Goal: Entertainment & Leisure: Browse casually

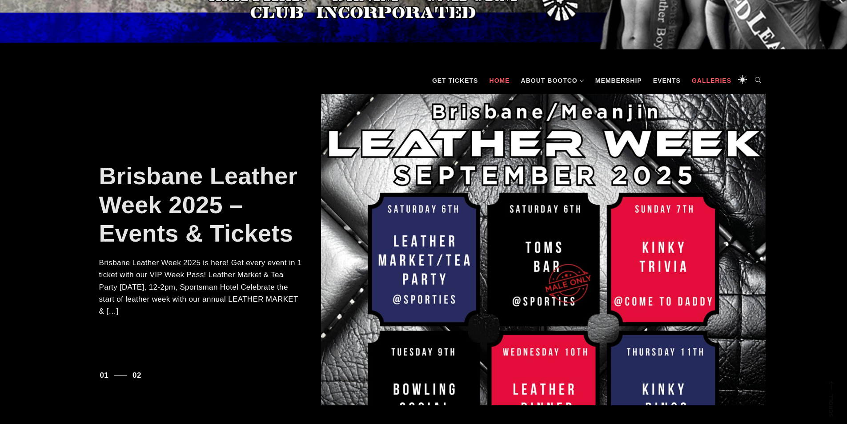
scroll to position [133, 0]
click at [707, 81] on link "Galleries" at bounding box center [712, 81] width 48 height 27
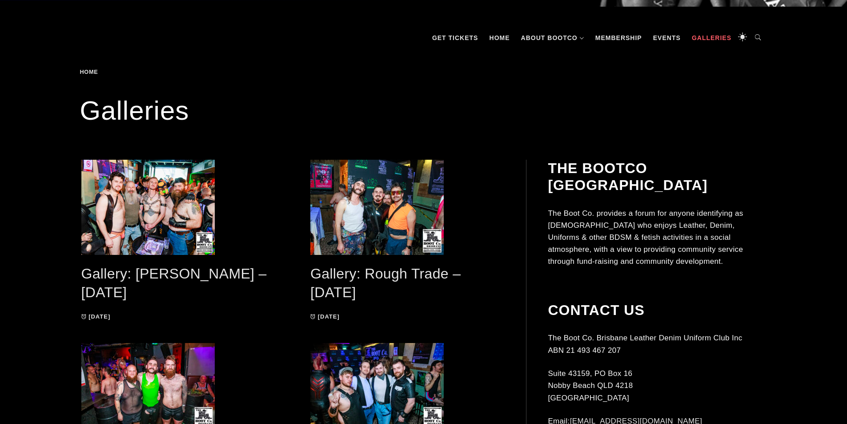
scroll to position [178, 0]
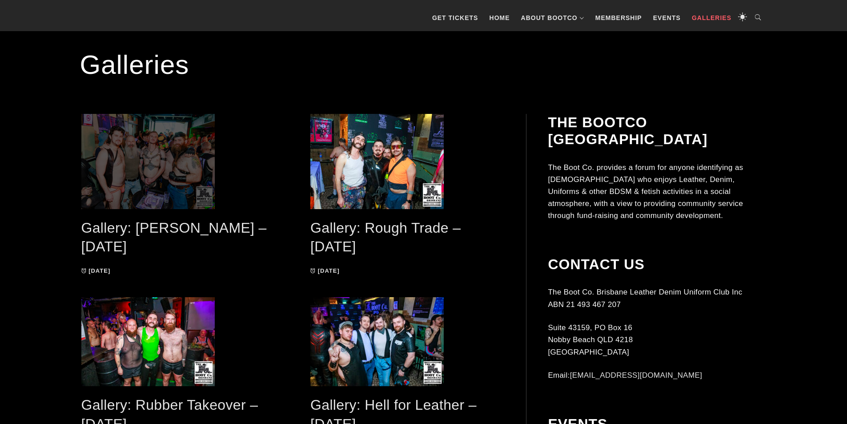
click at [198, 188] on span at bounding box center [178, 161] width 194 height 95
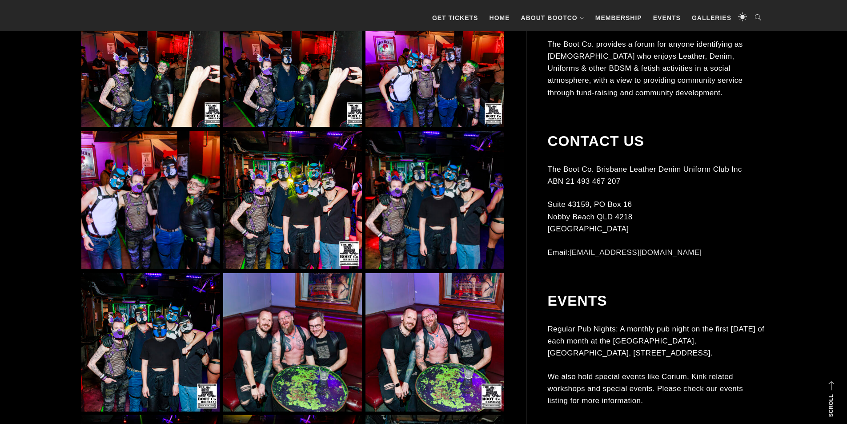
scroll to position [623, 0]
click at [433, 206] on img at bounding box center [435, 199] width 138 height 138
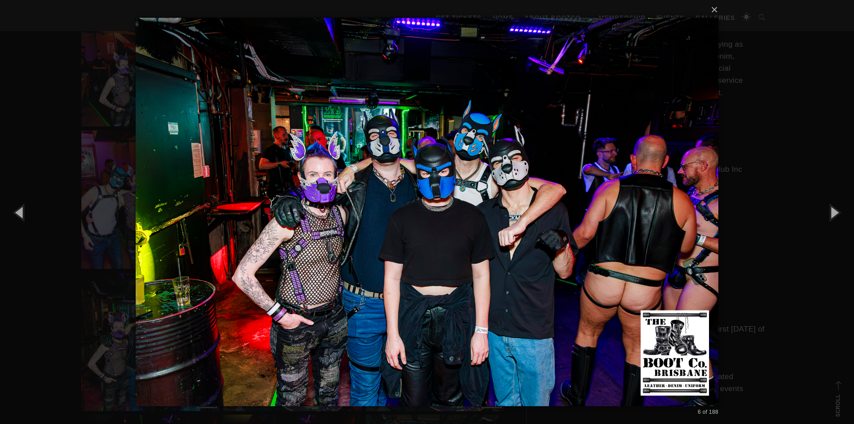
click at [770, 81] on div "× 6 of 188 Loading..." at bounding box center [427, 212] width 854 height 424
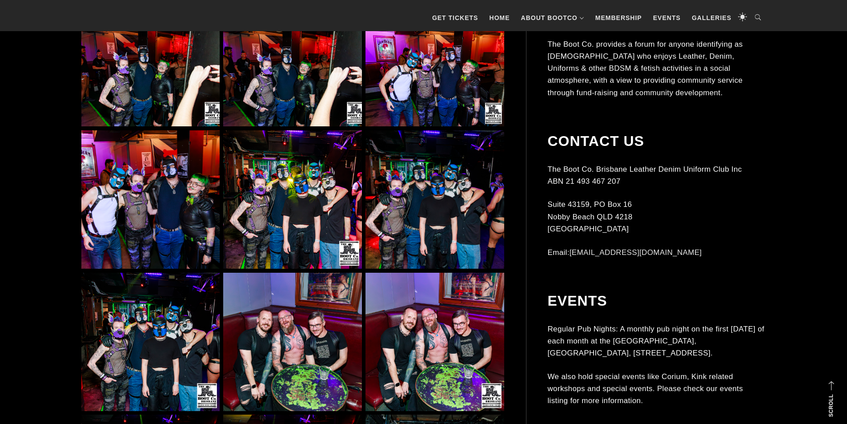
click at [305, 246] on img at bounding box center [292, 199] width 138 height 138
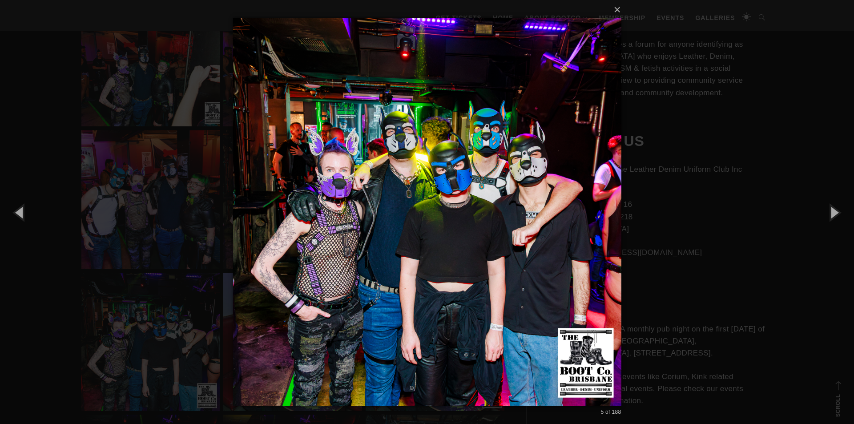
drag, startPoint x: 775, startPoint y: 234, endPoint x: 762, endPoint y: 238, distance: 14.4
click at [775, 234] on div "× 5 of 188 Loading..." at bounding box center [427, 212] width 854 height 424
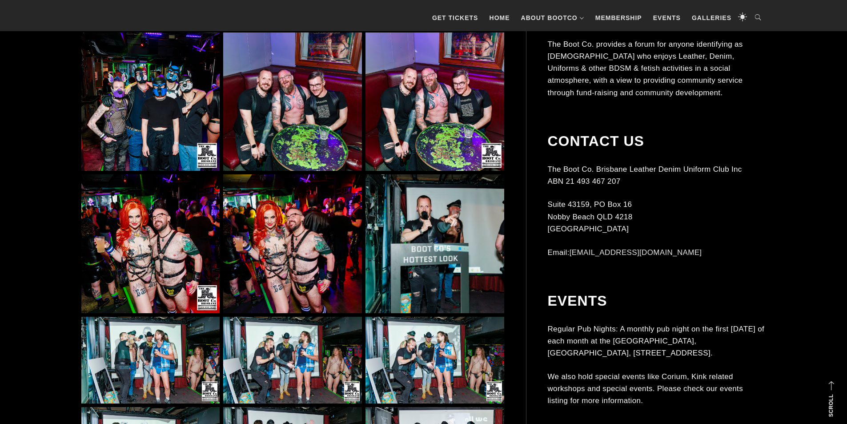
scroll to position [1023, 0]
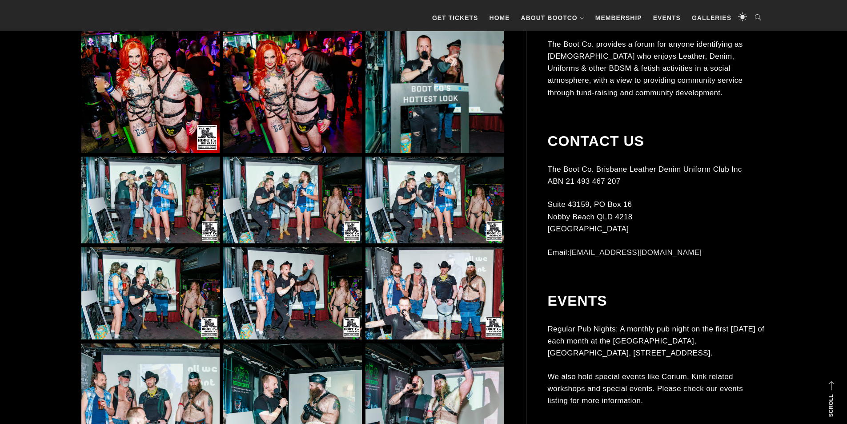
click at [465, 202] on img at bounding box center [435, 200] width 138 height 87
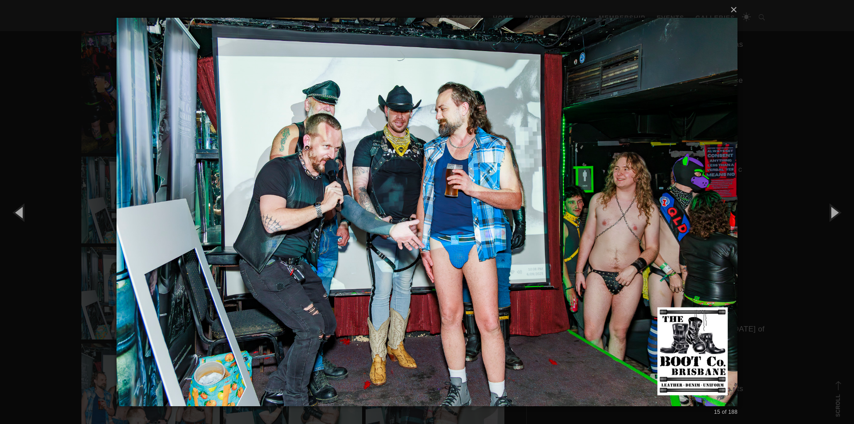
click at [780, 287] on div "× 15 of 188 Loading..." at bounding box center [427, 212] width 854 height 424
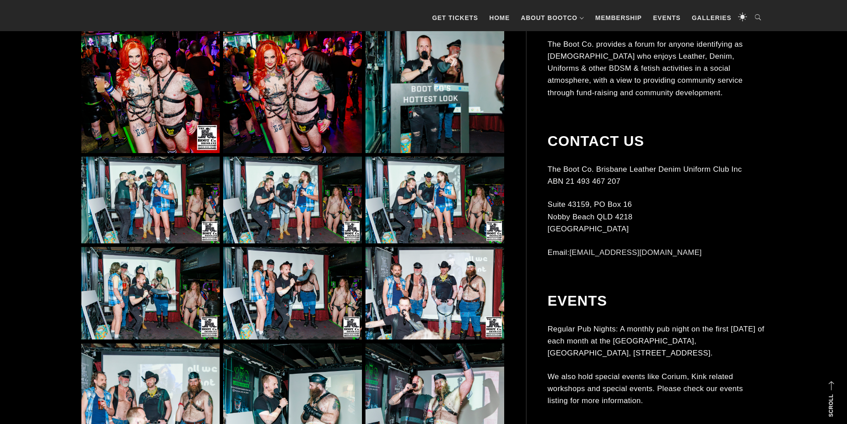
click at [437, 200] on img at bounding box center [435, 200] width 138 height 87
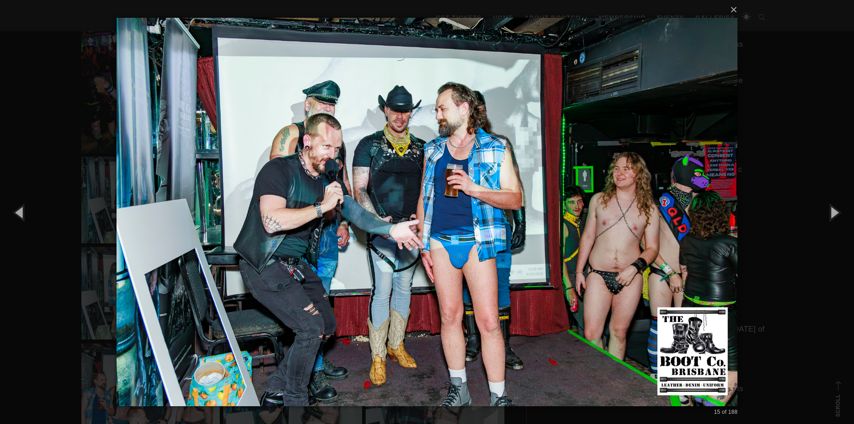
click at [749, 277] on div "× 15 of 188 Loading..." at bounding box center [427, 212] width 854 height 424
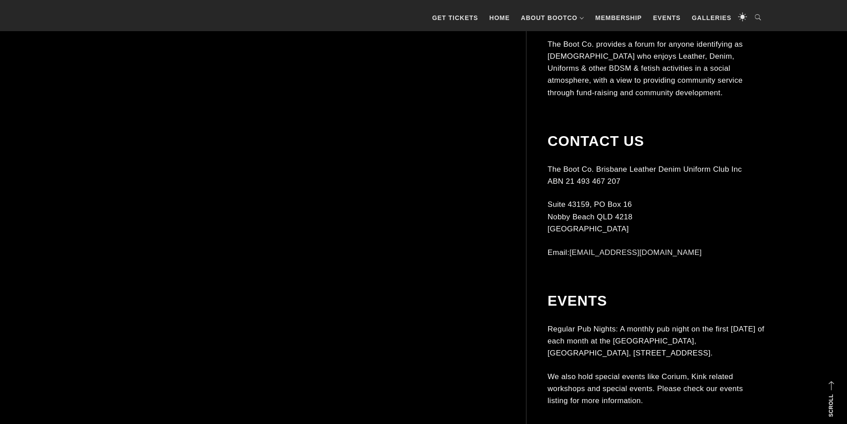
scroll to position [1602, 0]
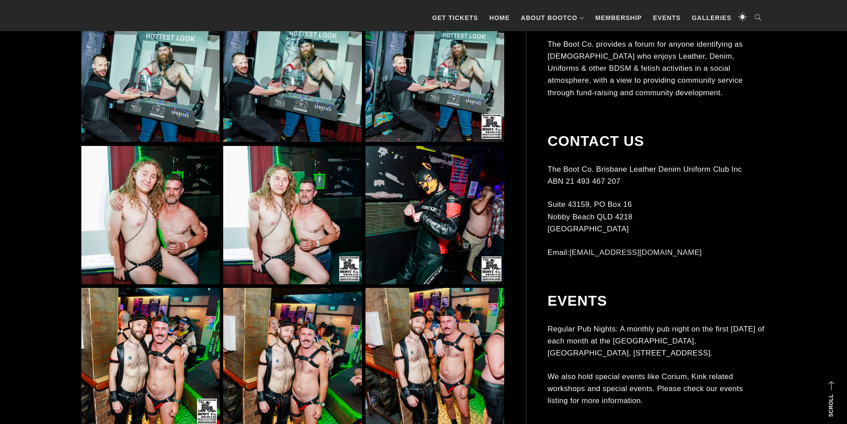
click at [457, 202] on img at bounding box center [435, 215] width 138 height 138
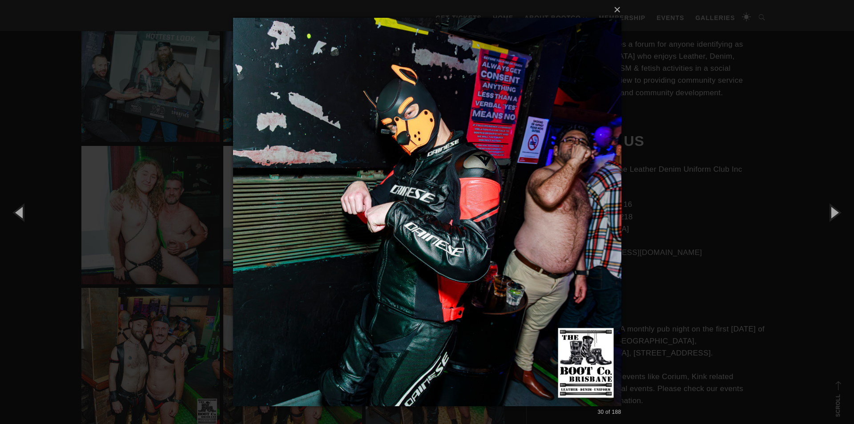
click at [697, 254] on div "× 30 of 188 Loading..." at bounding box center [427, 212] width 854 height 424
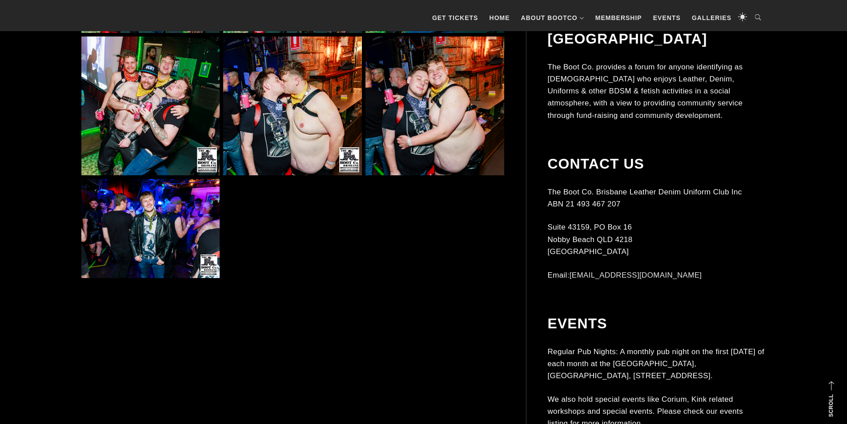
scroll to position [2135, 0]
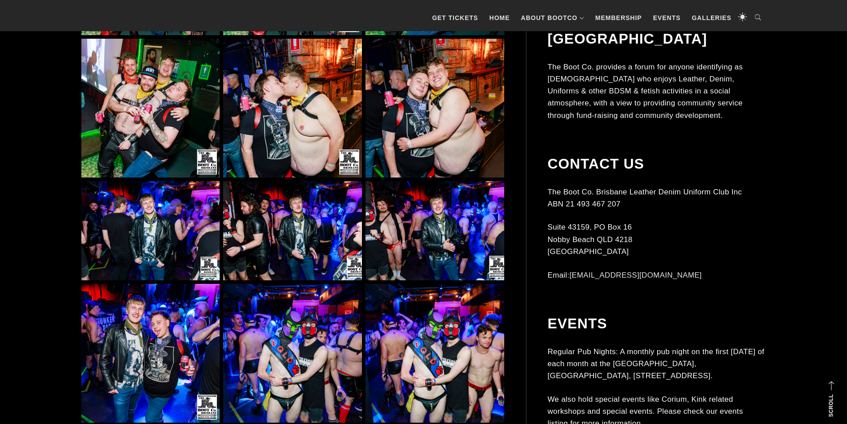
click at [144, 139] on img at bounding box center [150, 108] width 138 height 138
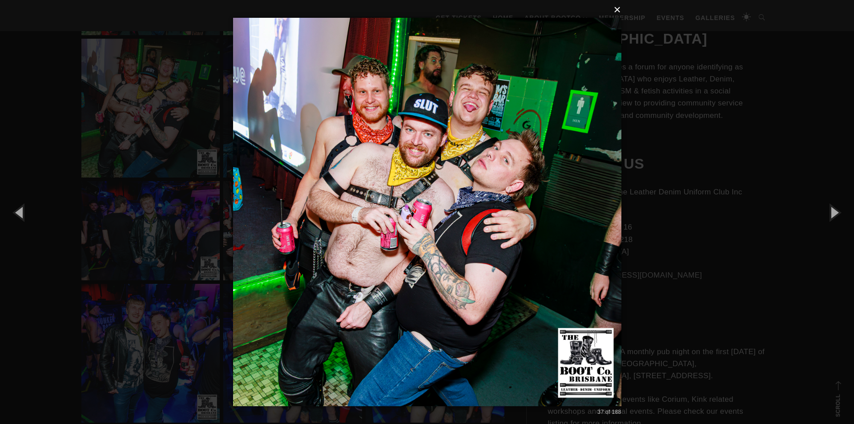
click at [616, 13] on button "×" at bounding box center [430, 10] width 388 height 20
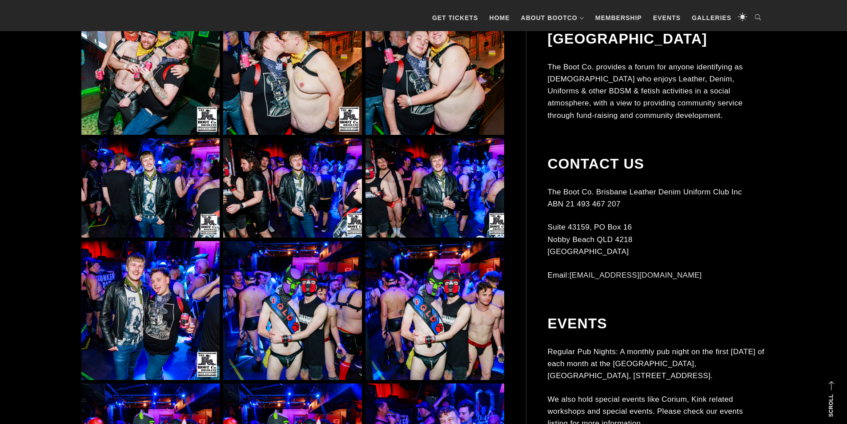
scroll to position [2091, 0]
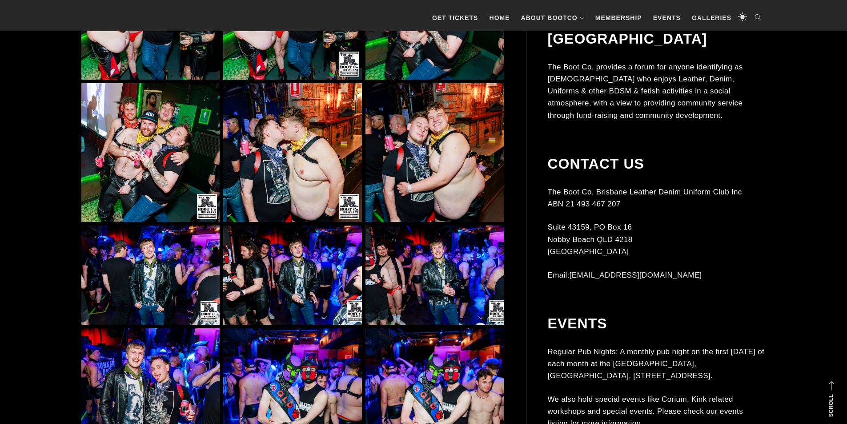
click at [162, 169] on img at bounding box center [150, 152] width 138 height 138
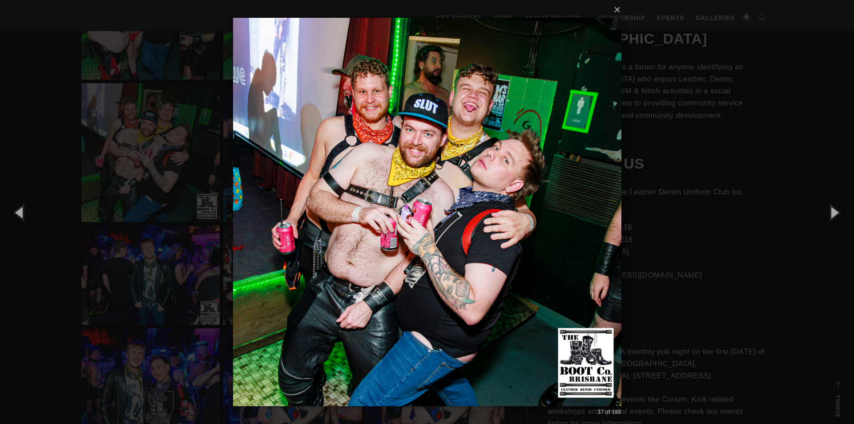
click at [128, 166] on div "× 37 of 188 Loading..." at bounding box center [427, 212] width 854 height 424
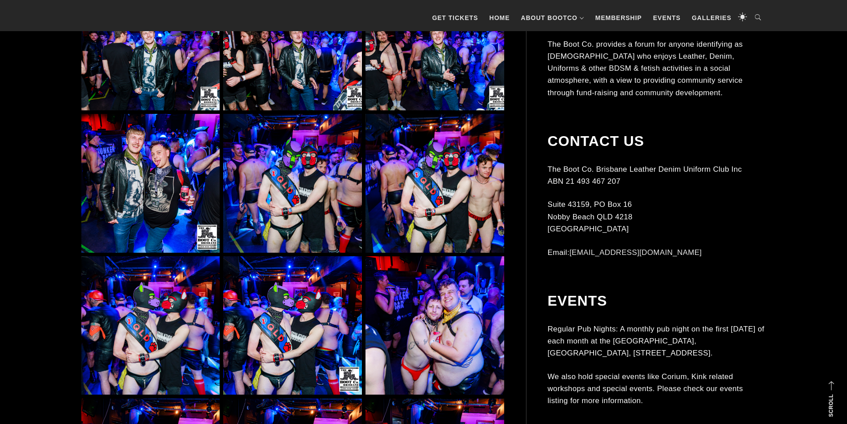
scroll to position [2313, 0]
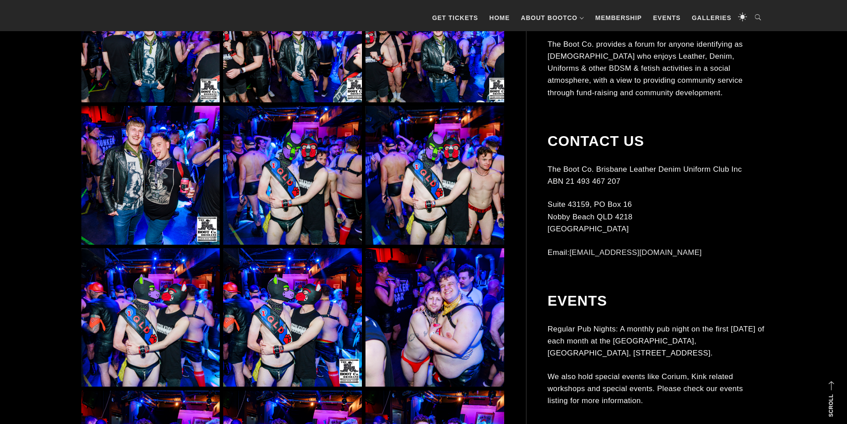
click at [315, 178] on img at bounding box center [292, 175] width 138 height 138
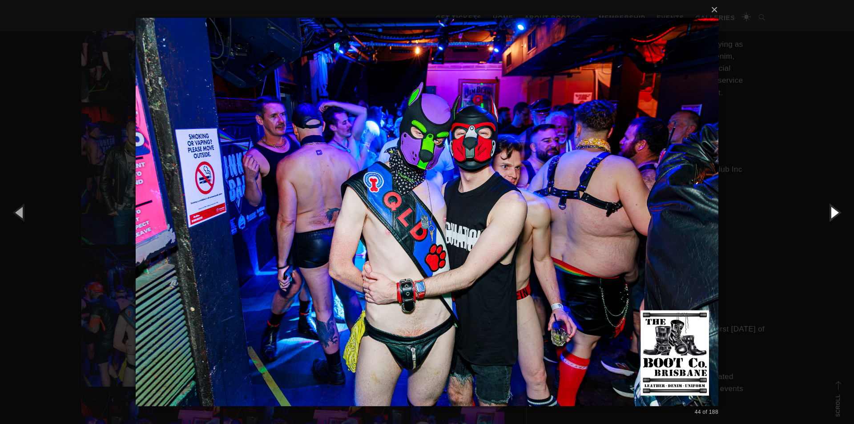
click at [838, 220] on button "button" at bounding box center [834, 212] width 40 height 49
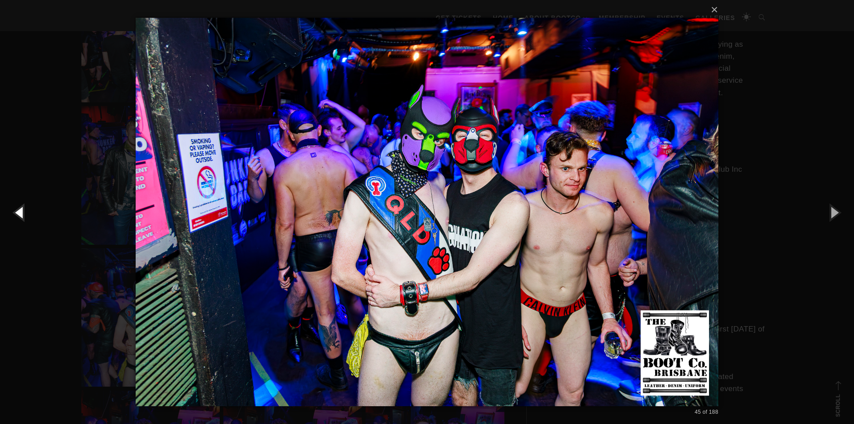
click at [16, 206] on button "button" at bounding box center [20, 212] width 40 height 49
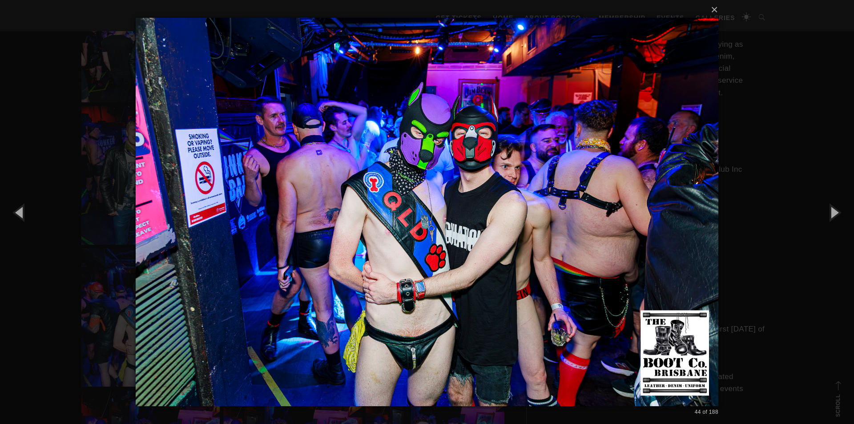
click at [38, 153] on div "× 44 of 188 Loading..." at bounding box center [427, 212] width 854 height 424
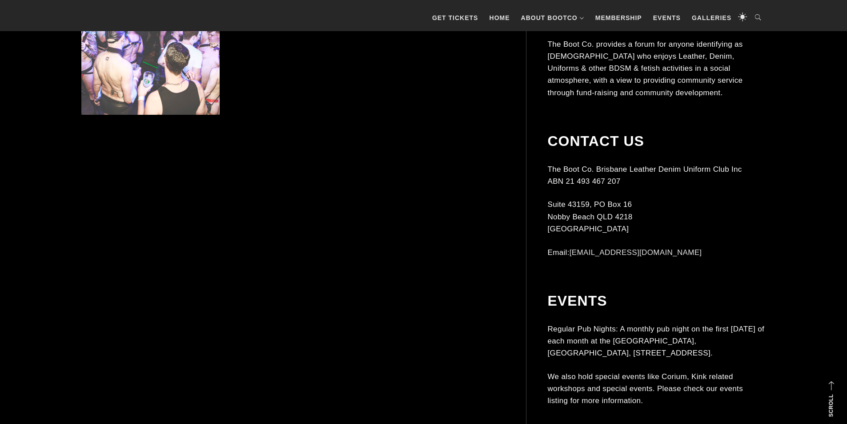
scroll to position [3070, 0]
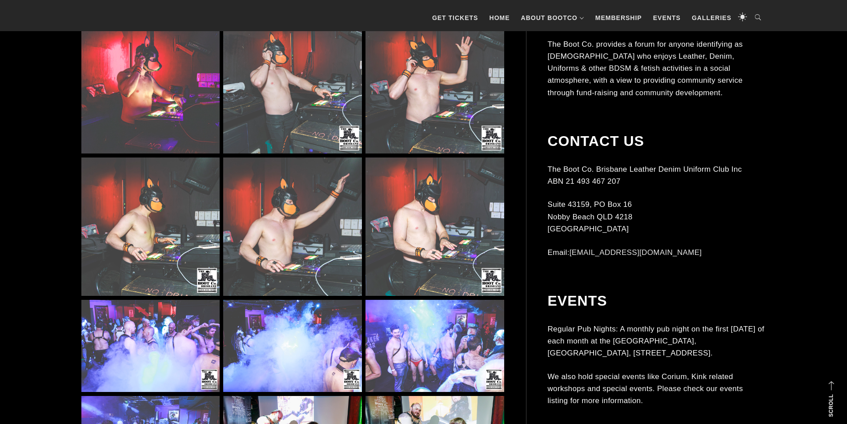
click at [179, 234] on img at bounding box center [150, 226] width 138 height 138
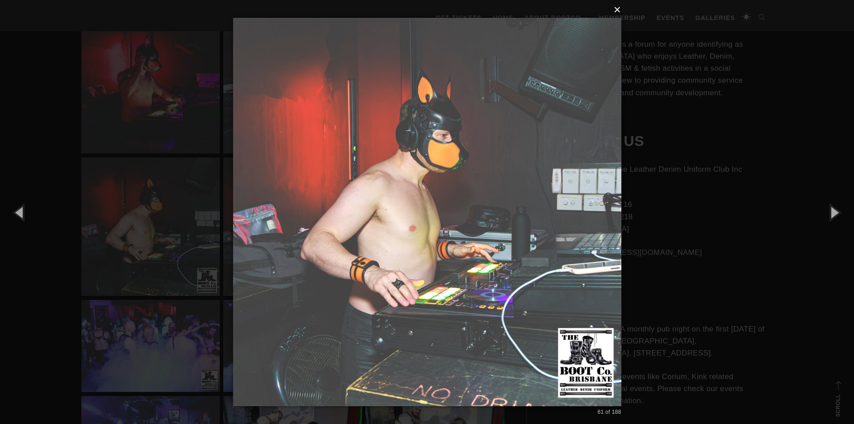
click at [616, 14] on button "×" at bounding box center [430, 10] width 388 height 20
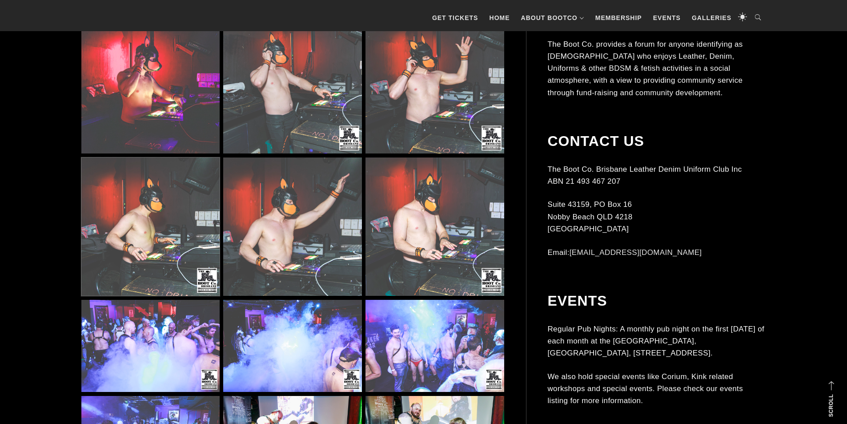
scroll to position [3248, 0]
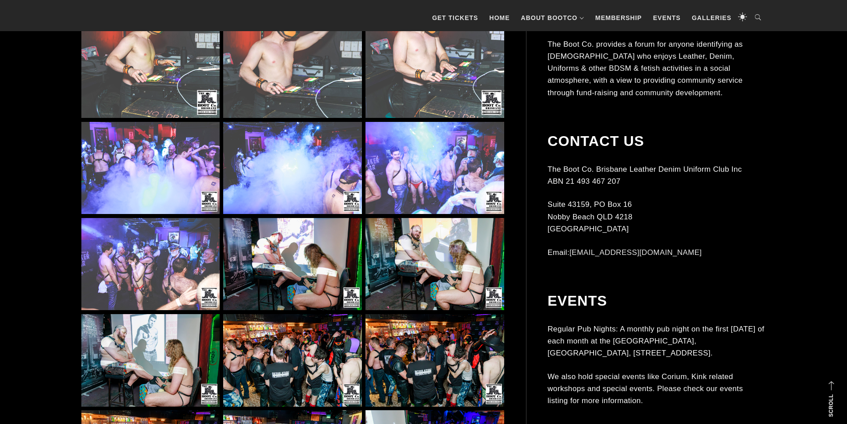
click at [437, 191] on img at bounding box center [435, 168] width 138 height 93
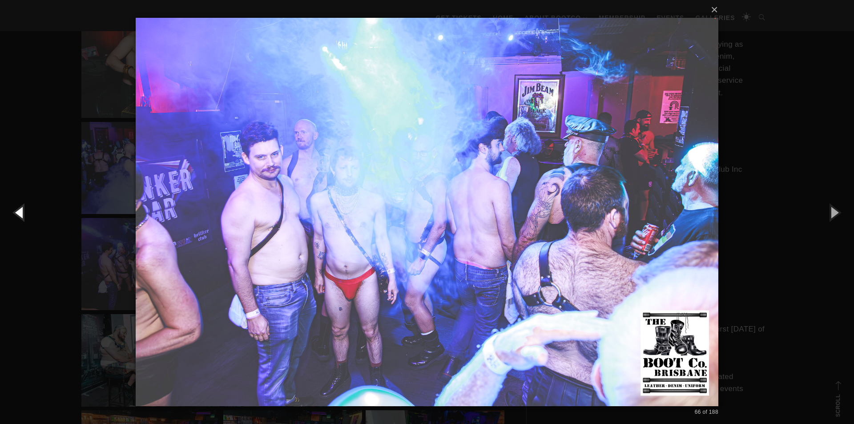
click at [31, 216] on button "button" at bounding box center [20, 212] width 40 height 49
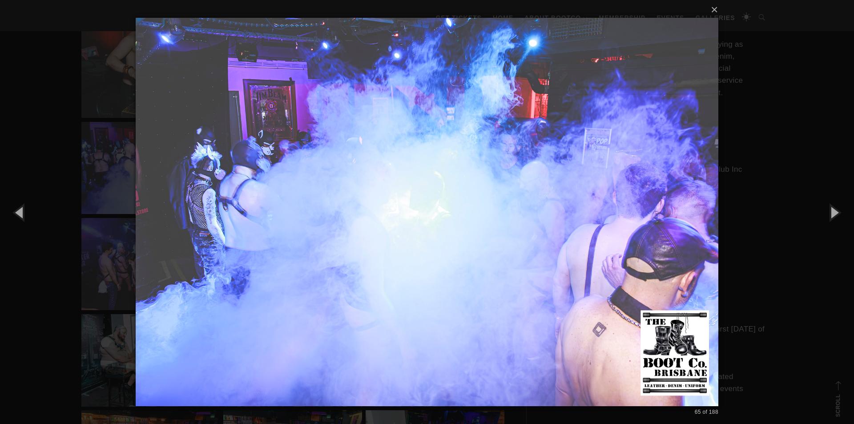
click at [226, 206] on img at bounding box center [427, 212] width 583 height 424
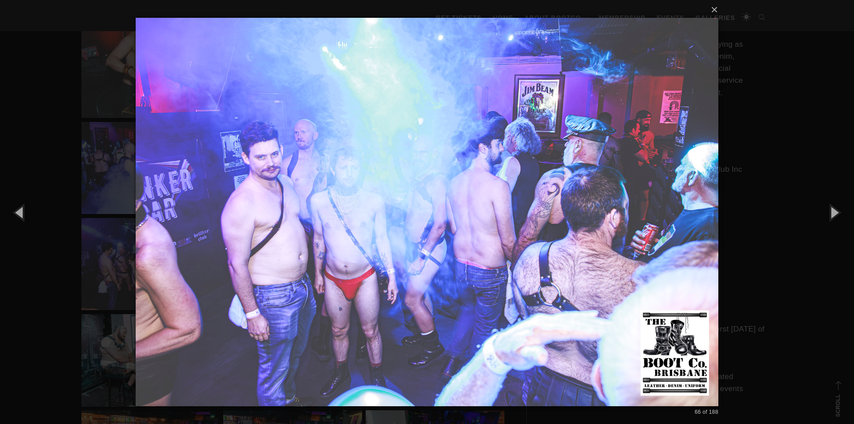
click at [226, 206] on img at bounding box center [427, 212] width 583 height 424
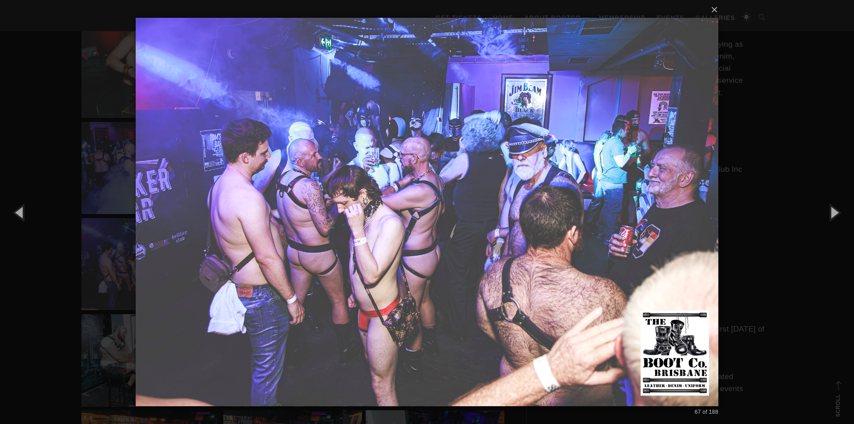
click at [65, 180] on div "× 67 of 188 Loading..." at bounding box center [427, 212] width 854 height 424
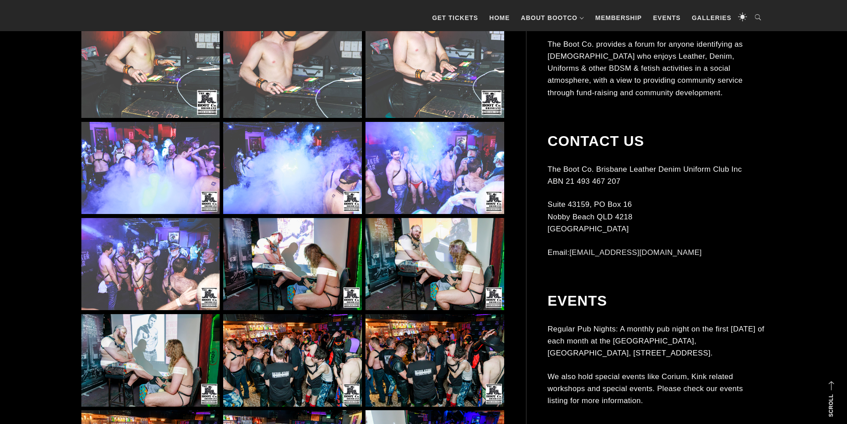
click at [176, 260] on img at bounding box center [150, 264] width 138 height 93
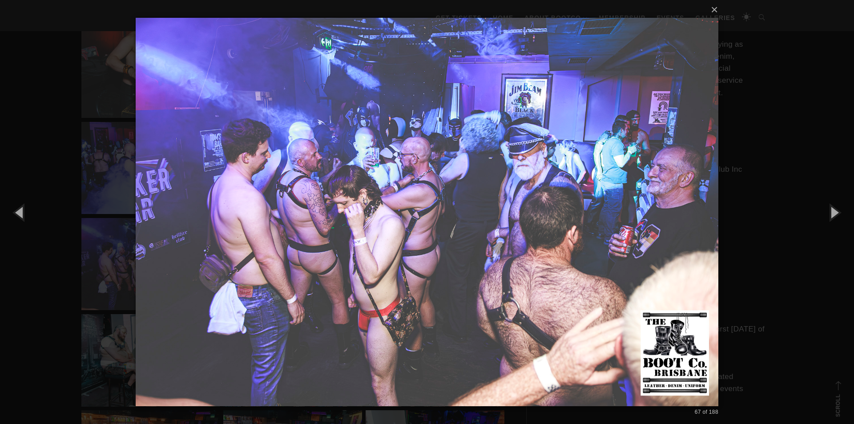
click at [736, 204] on div "× 67 of 188 Loading..." at bounding box center [427, 212] width 854 height 424
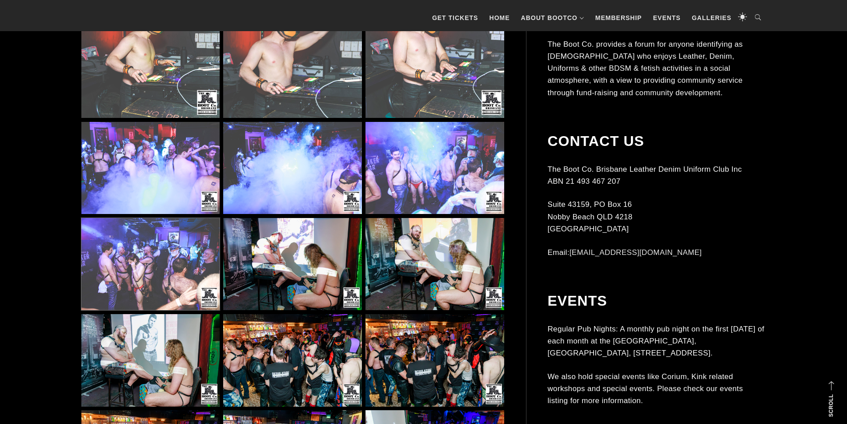
scroll to position [3426, 0]
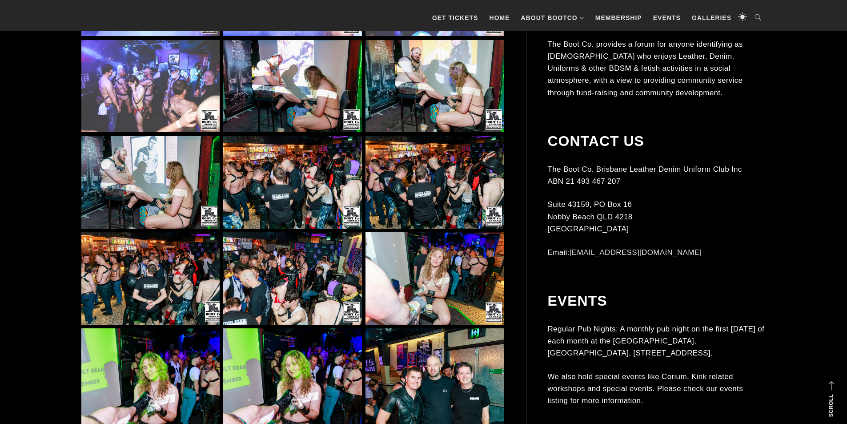
click at [327, 167] on img at bounding box center [292, 182] width 138 height 93
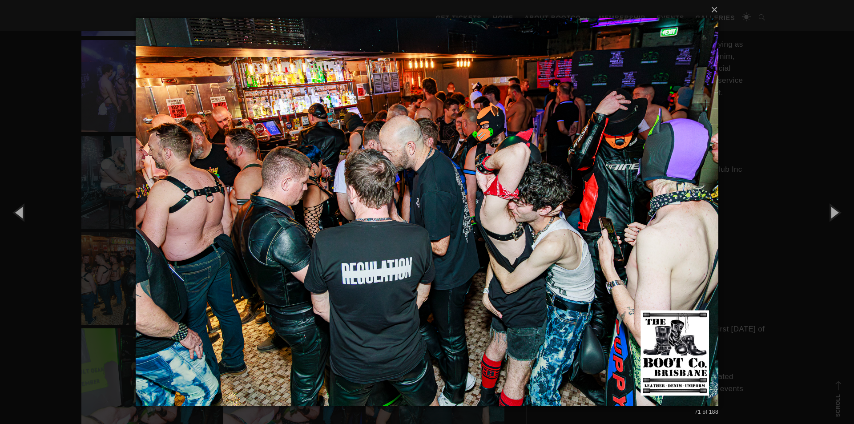
click at [75, 158] on div "× 71 of 188 Loading..." at bounding box center [427, 212] width 854 height 424
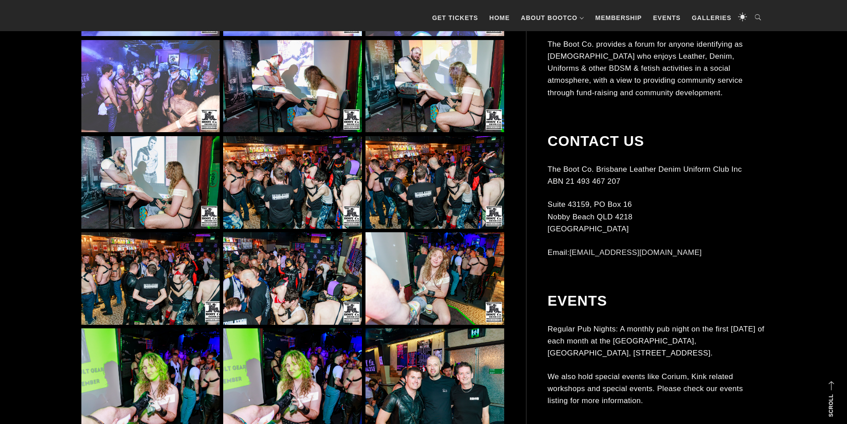
click at [194, 287] on img at bounding box center [150, 278] width 138 height 93
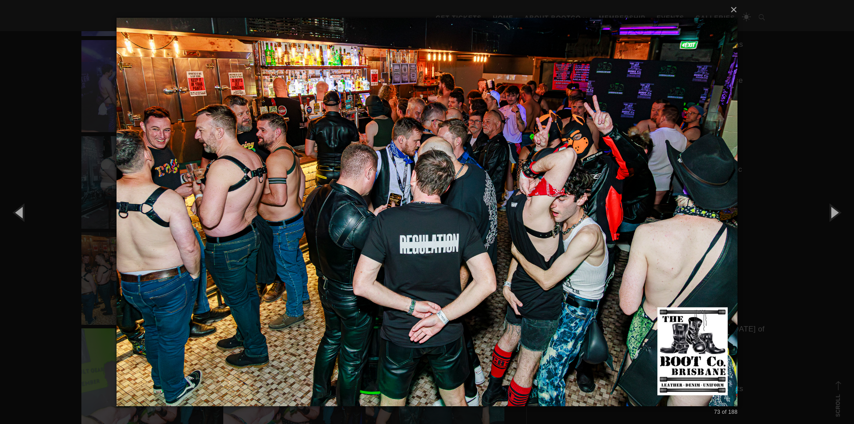
click at [777, 259] on div "× 73 of 188 Loading..." at bounding box center [427, 212] width 854 height 424
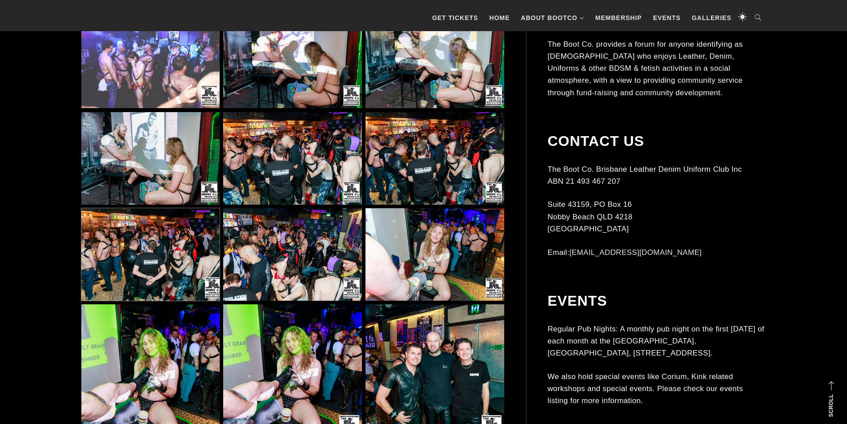
scroll to position [3470, 0]
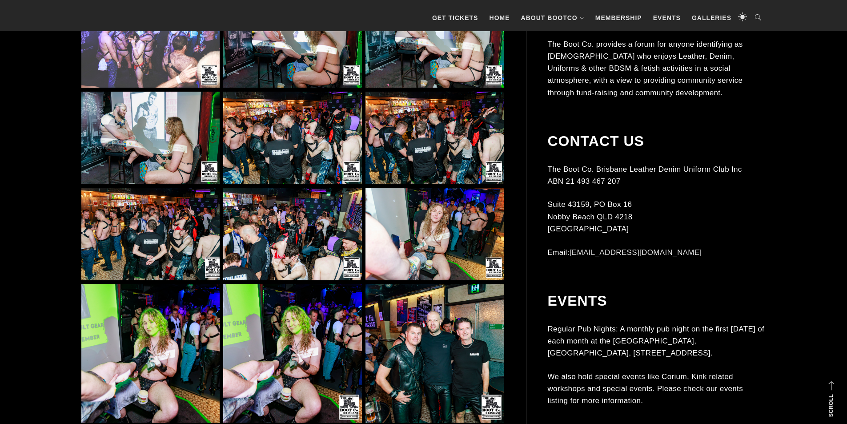
click at [472, 207] on img at bounding box center [435, 234] width 138 height 93
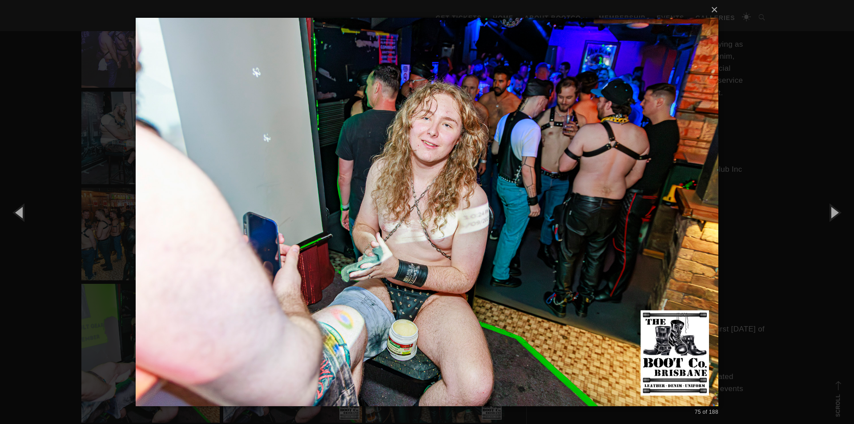
click at [754, 243] on div "× 75 of 188 Loading..." at bounding box center [427, 212] width 854 height 424
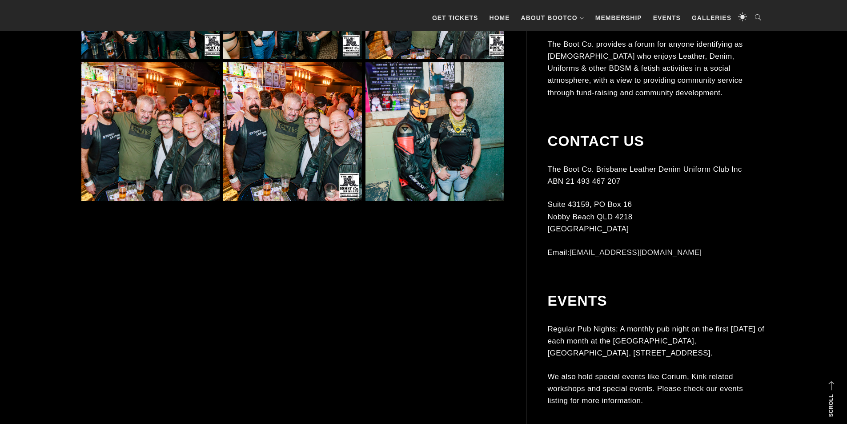
scroll to position [4004, 0]
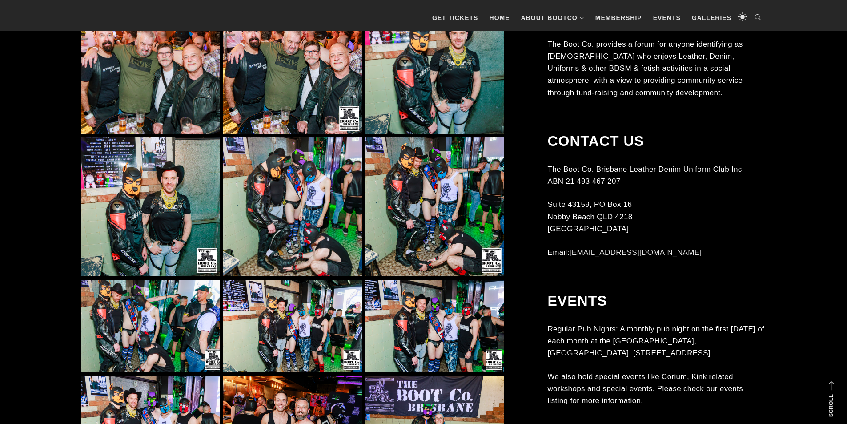
click at [158, 200] on img at bounding box center [150, 206] width 138 height 138
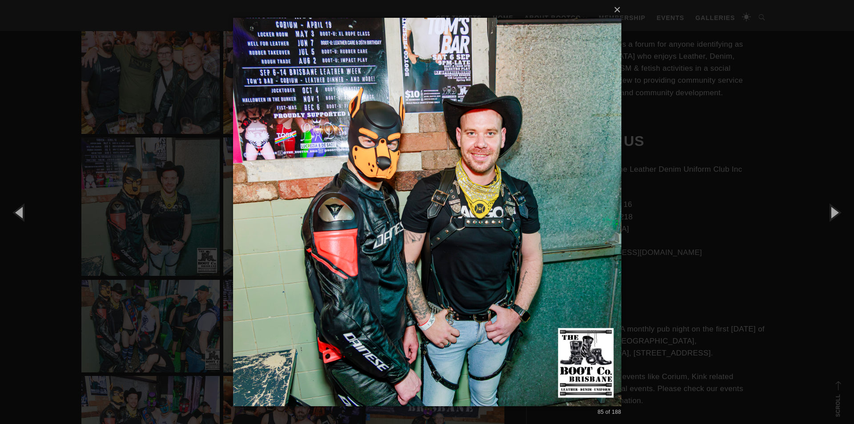
click at [793, 262] on div "× 85 of 188 Loading..." at bounding box center [427, 212] width 854 height 424
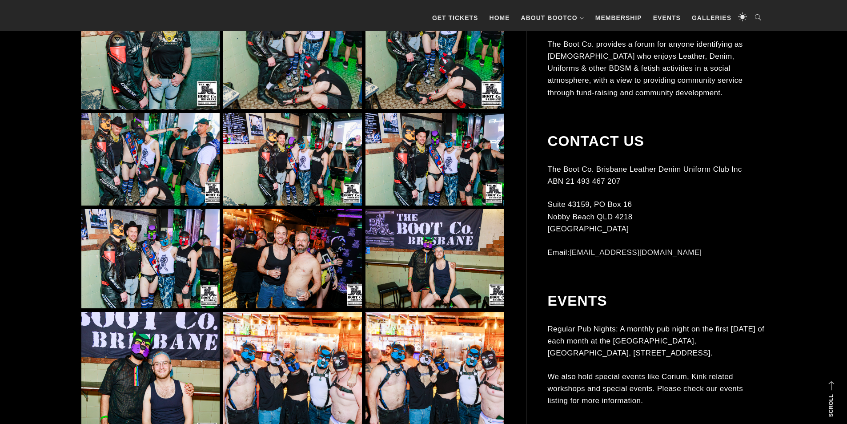
scroll to position [4271, 0]
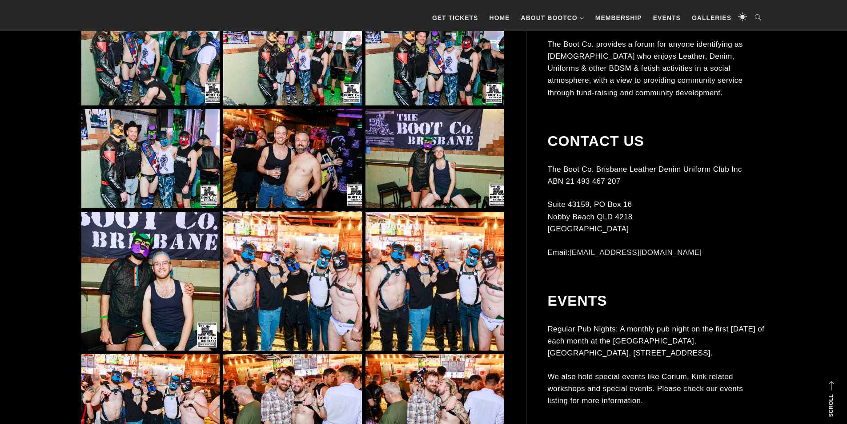
click at [315, 258] on img at bounding box center [292, 281] width 138 height 138
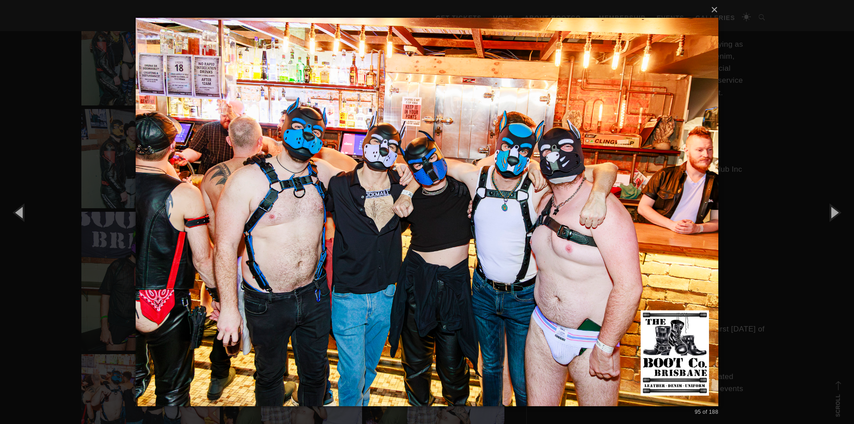
click at [783, 245] on div "× 95 of 188 Loading..." at bounding box center [427, 212] width 854 height 424
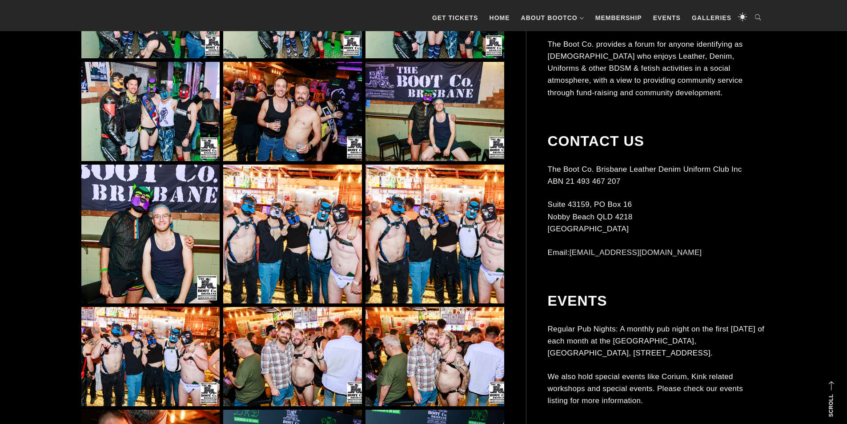
scroll to position [4449, 0]
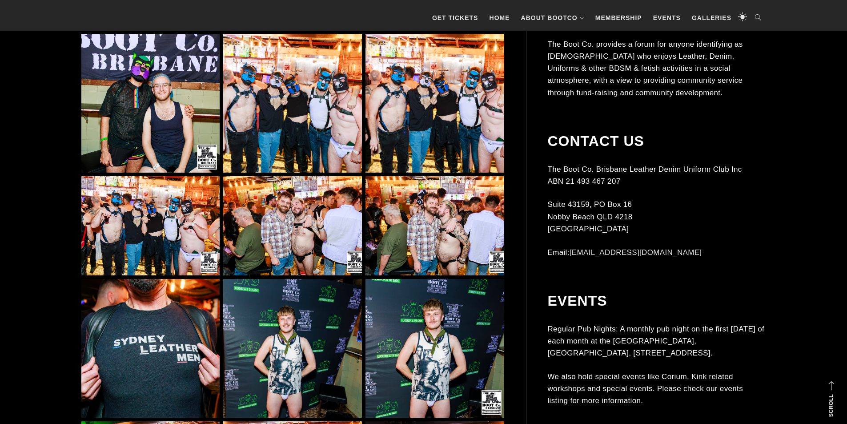
click at [304, 116] on img at bounding box center [292, 103] width 138 height 138
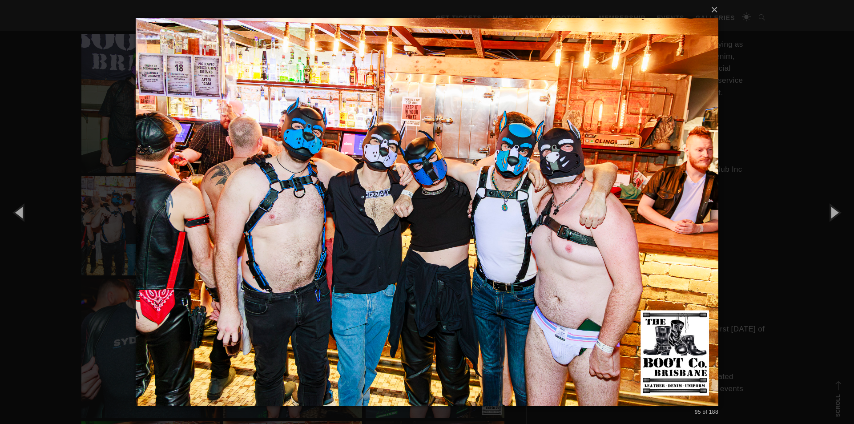
click at [778, 181] on div "× 95 of 188 Loading..." at bounding box center [427, 212] width 854 height 424
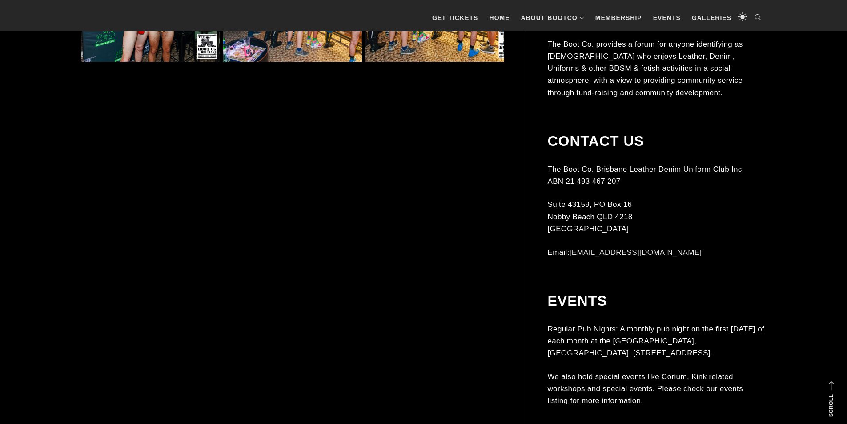
scroll to position [5294, 0]
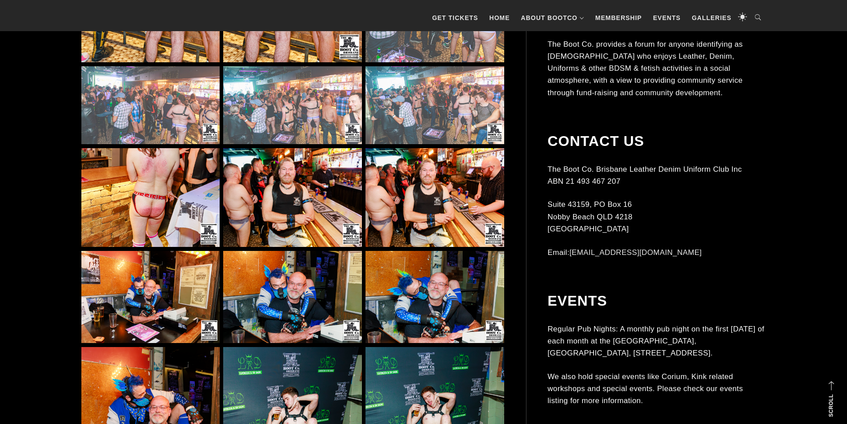
click at [328, 113] on img at bounding box center [292, 105] width 138 height 78
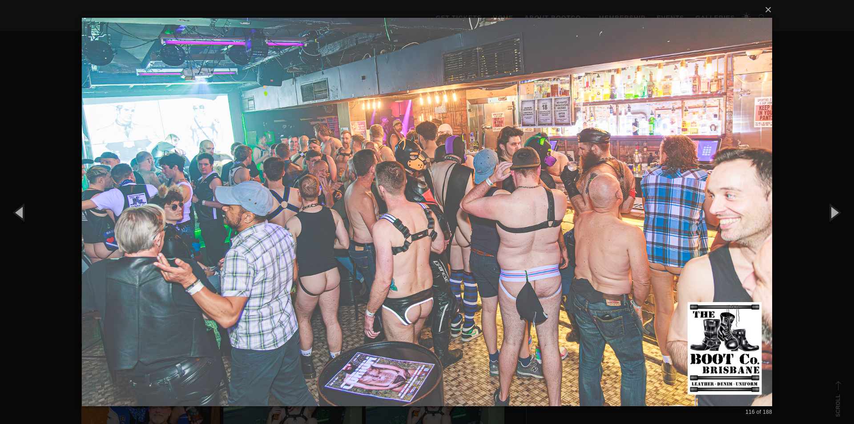
click at [807, 286] on div "× 116 of 188 Loading..." at bounding box center [427, 212] width 854 height 424
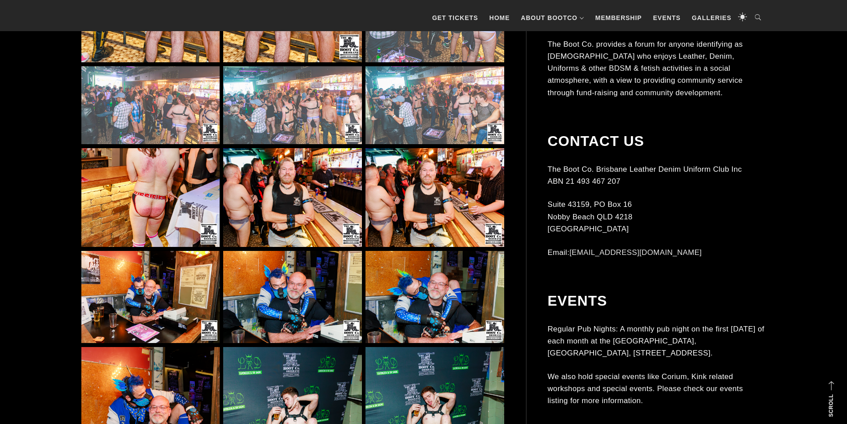
click at [445, 114] on img at bounding box center [435, 105] width 138 height 78
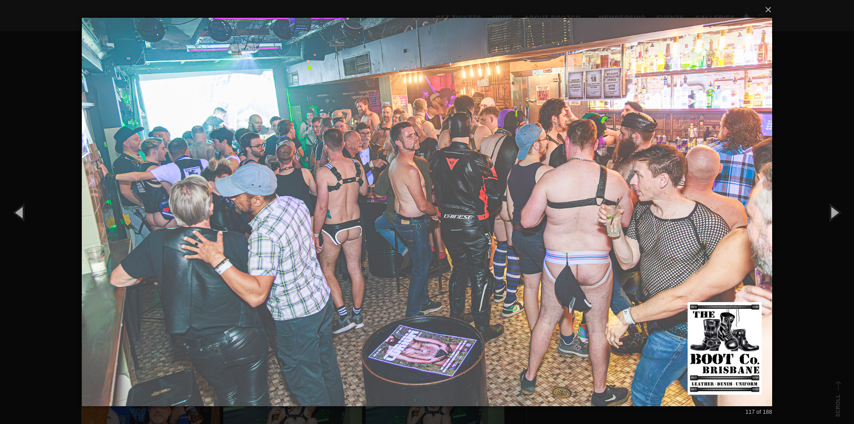
click at [803, 303] on div "× 117 of 188 Loading..." at bounding box center [427, 212] width 854 height 424
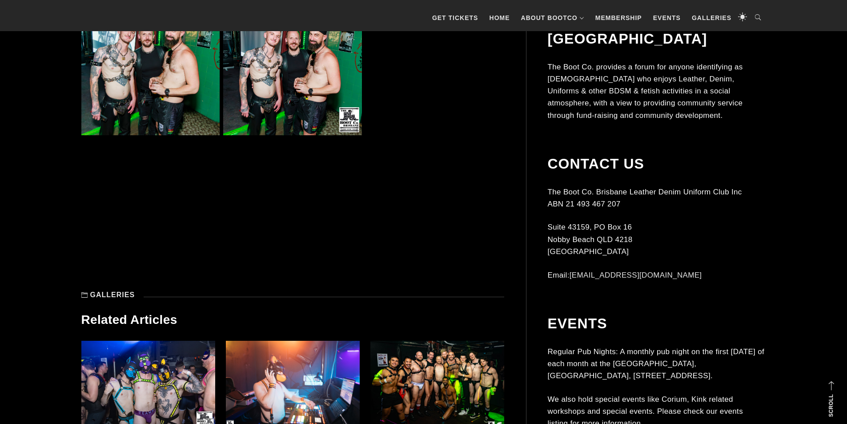
scroll to position [8275, 0]
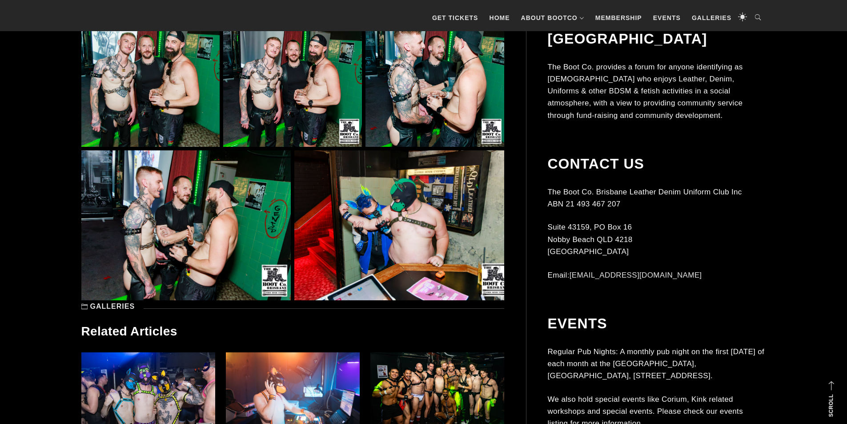
click at [372, 211] on img at bounding box center [400, 225] width 210 height 150
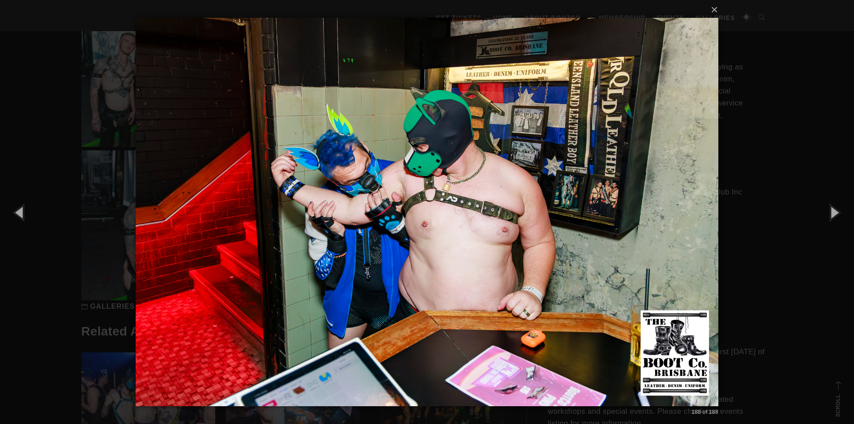
click at [25, 158] on div "× 188 of 188 Loading..." at bounding box center [427, 212] width 854 height 424
